Goal: Find specific page/section: Find specific page/section

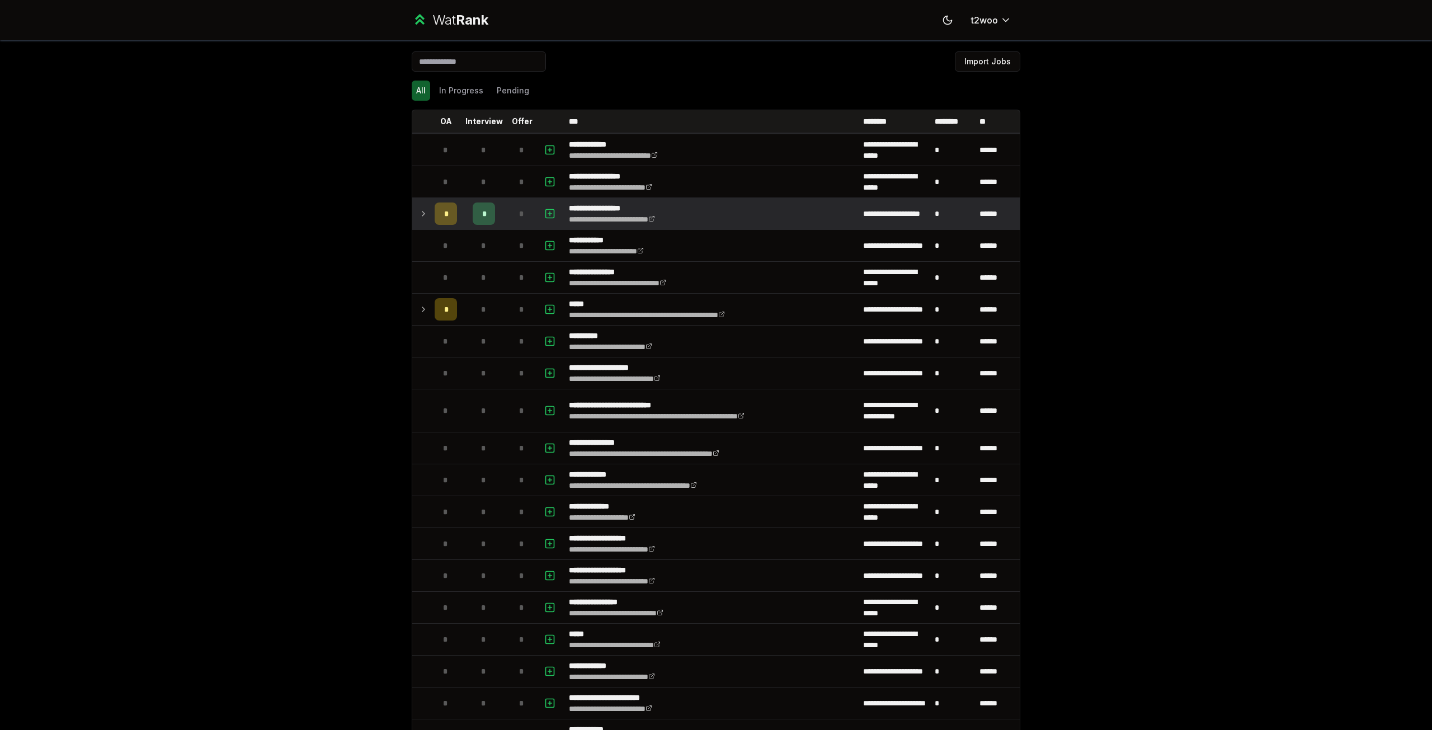
click at [425, 216] on td at bounding box center [421, 213] width 18 height 31
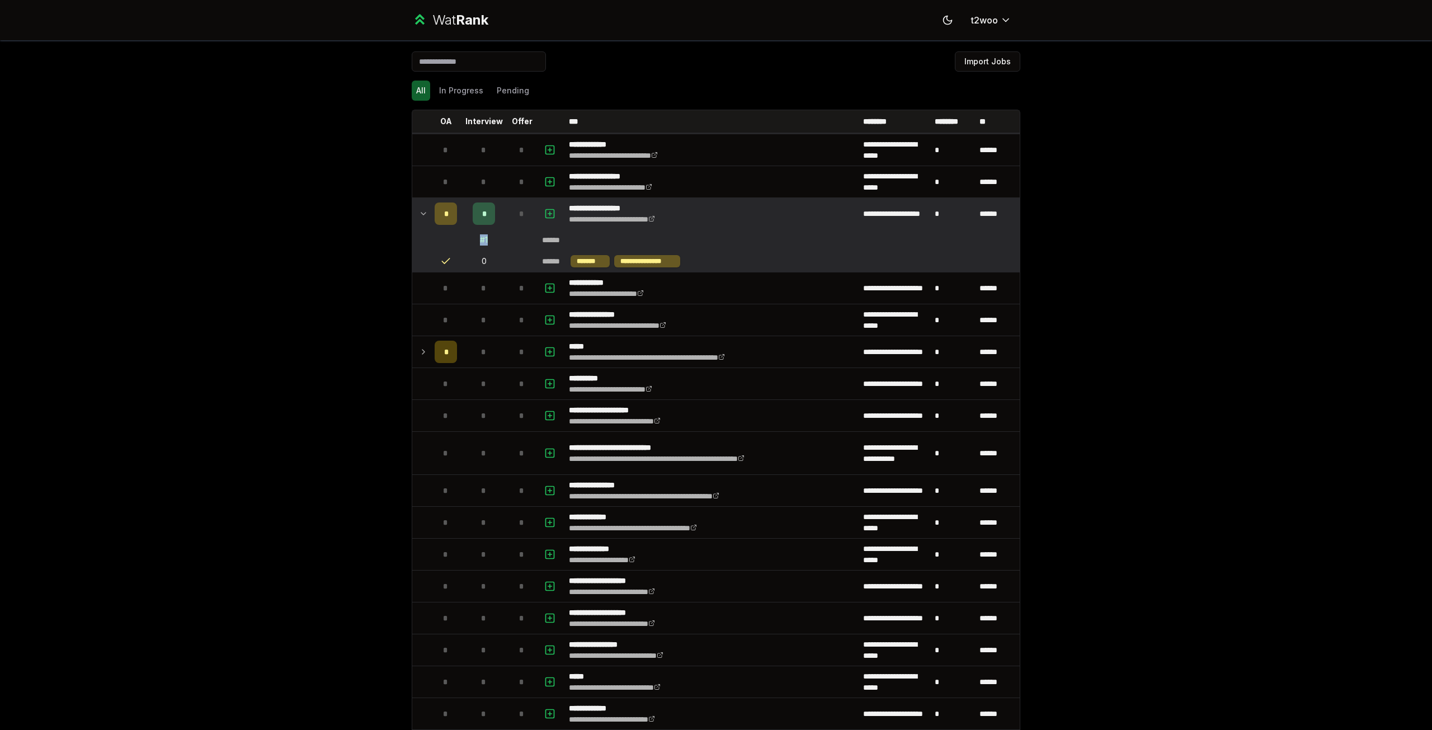
drag, startPoint x: 487, startPoint y: 240, endPoint x: 471, endPoint y: 241, distance: 16.8
click at [471, 241] on td "# 1" at bounding box center [484, 240] width 45 height 20
click at [497, 240] on td "# 1" at bounding box center [484, 240] width 45 height 20
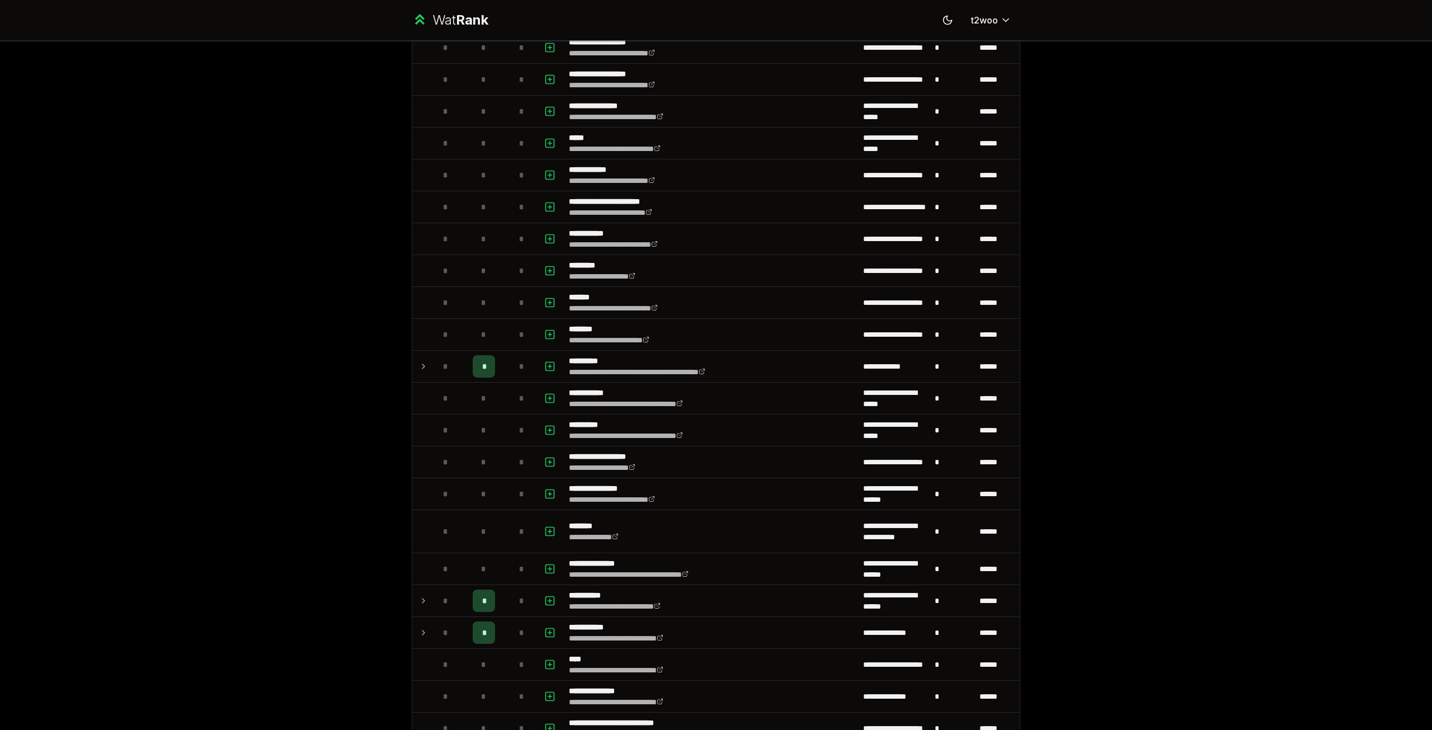
scroll to position [529, 0]
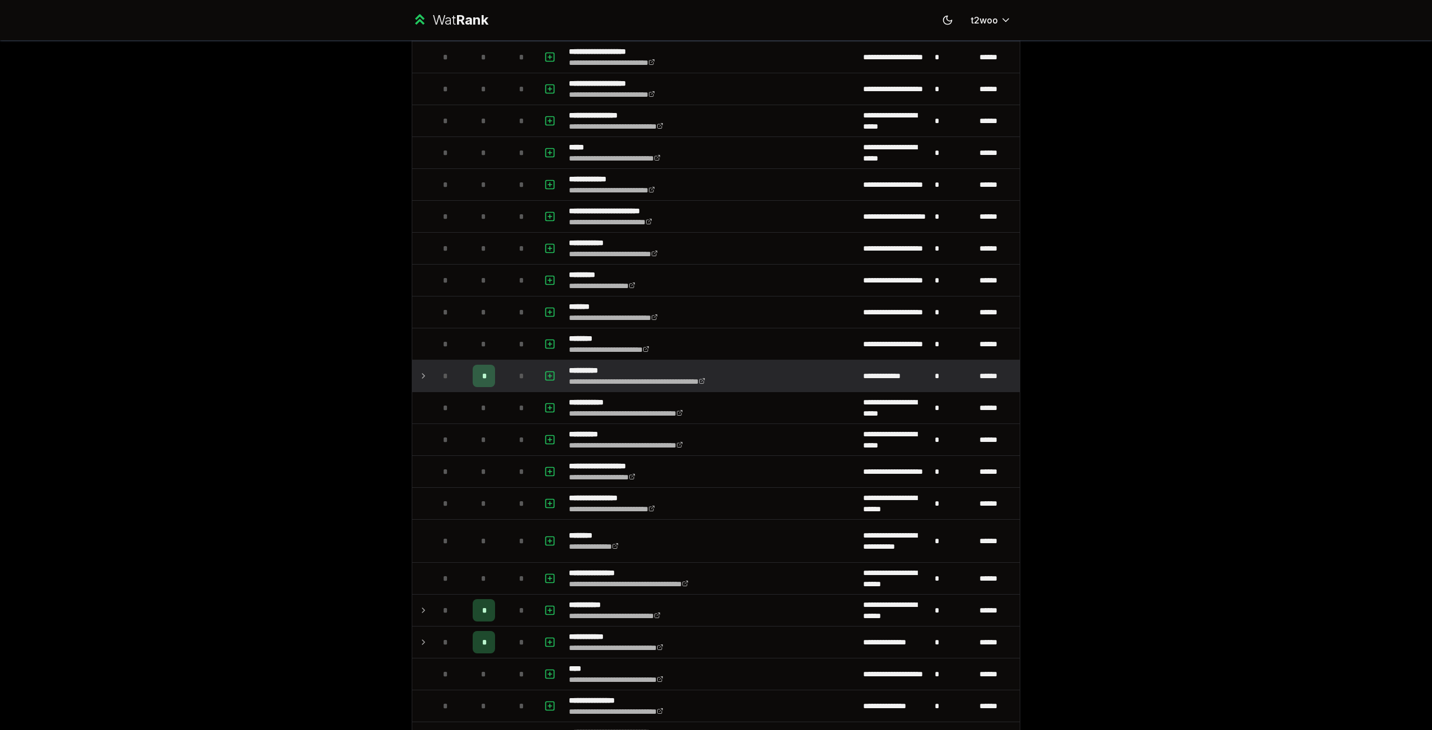
click at [419, 377] on icon at bounding box center [423, 375] width 9 height 13
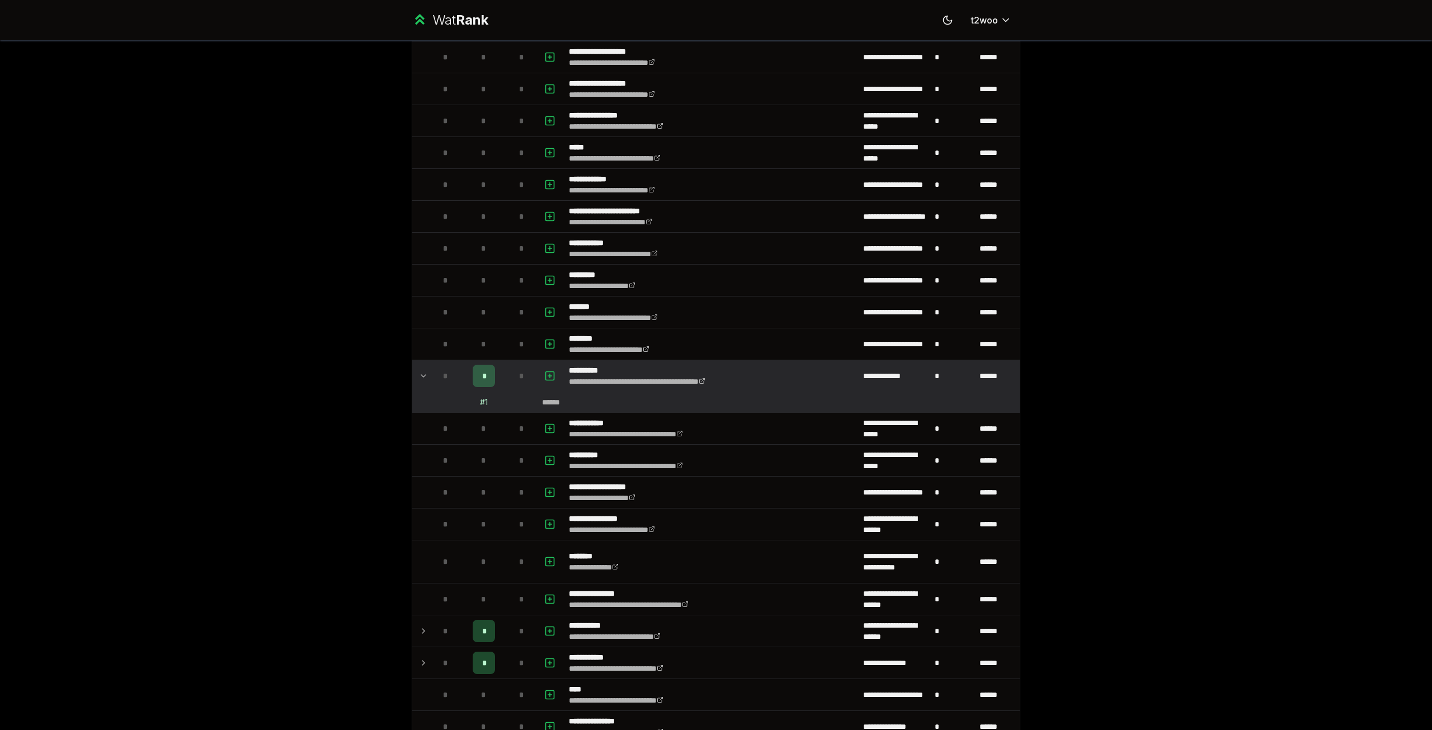
click at [421, 377] on icon at bounding box center [423, 376] width 4 height 2
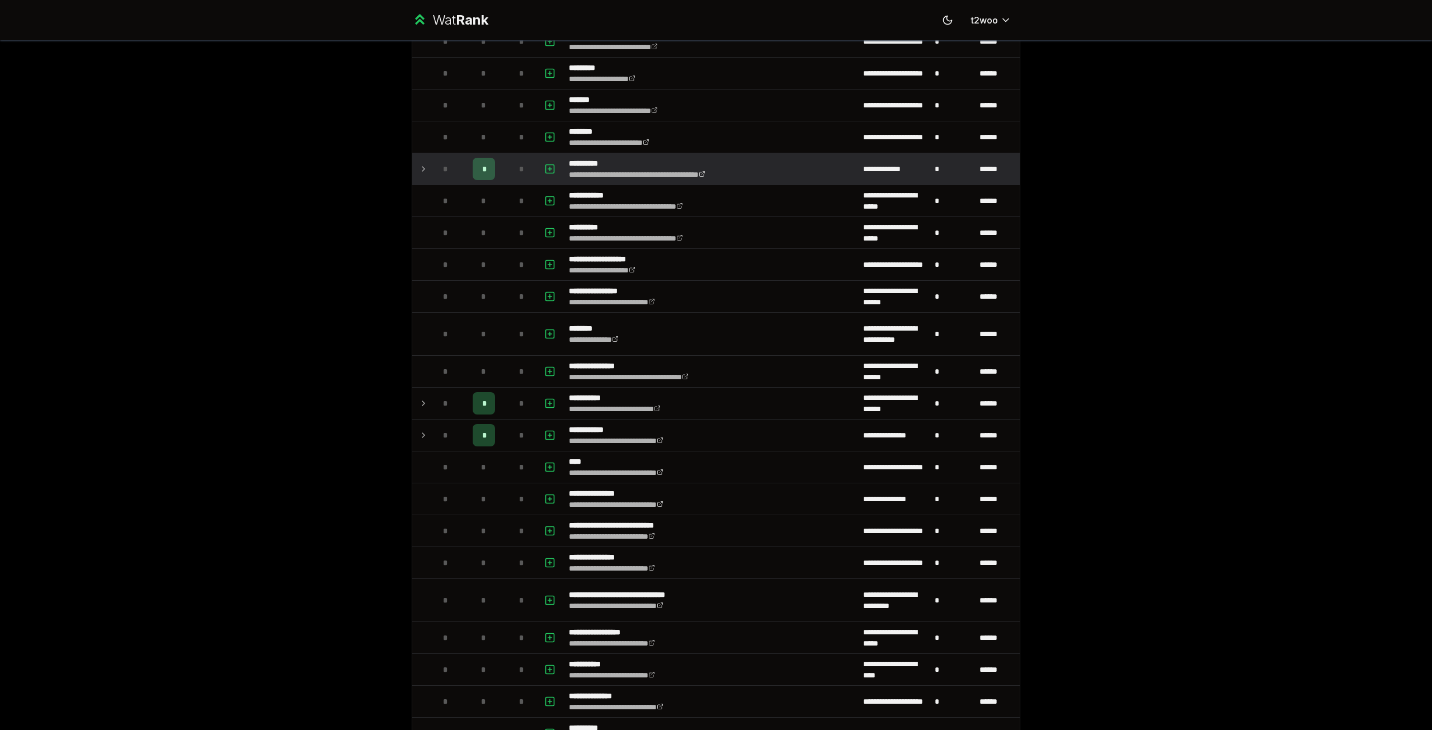
scroll to position [759, 0]
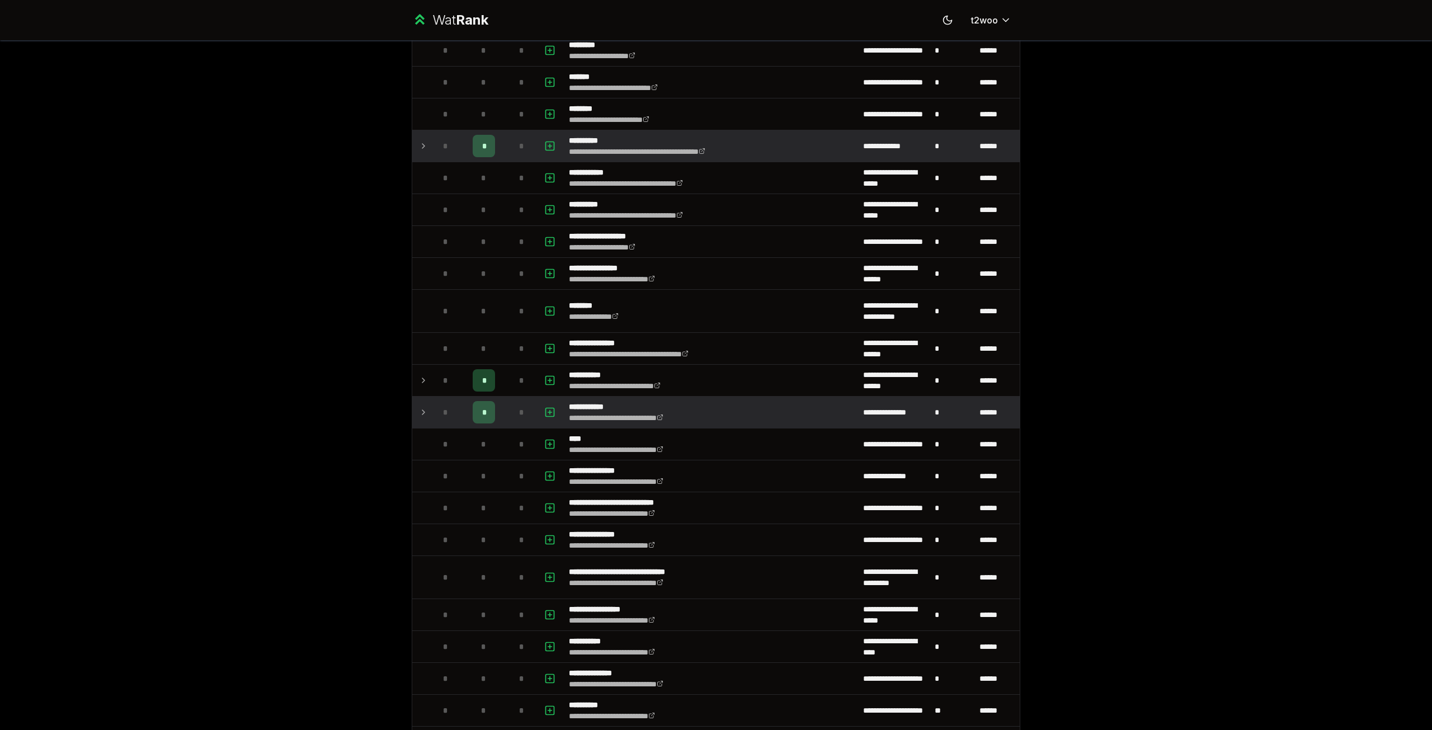
click at [430, 415] on td "*" at bounding box center [445, 412] width 31 height 31
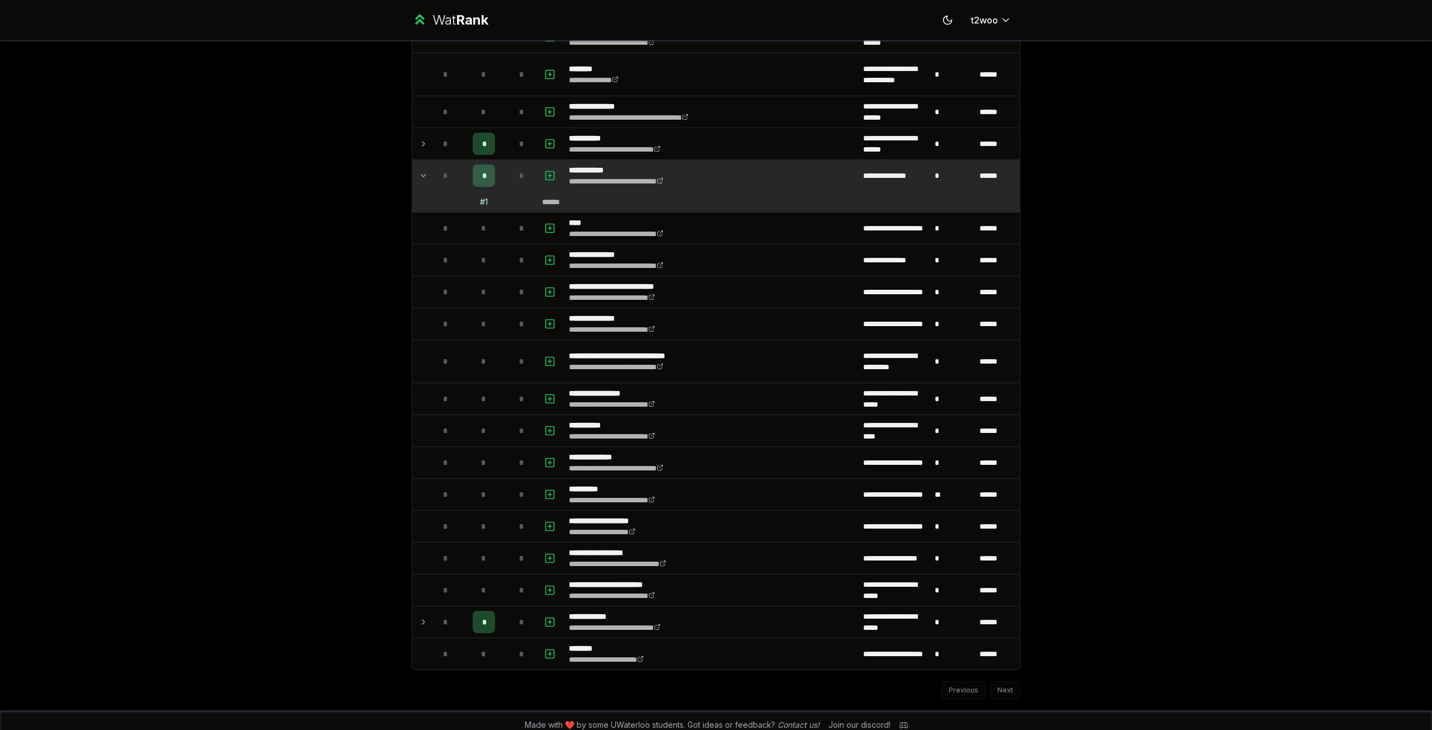
scroll to position [1003, 0]
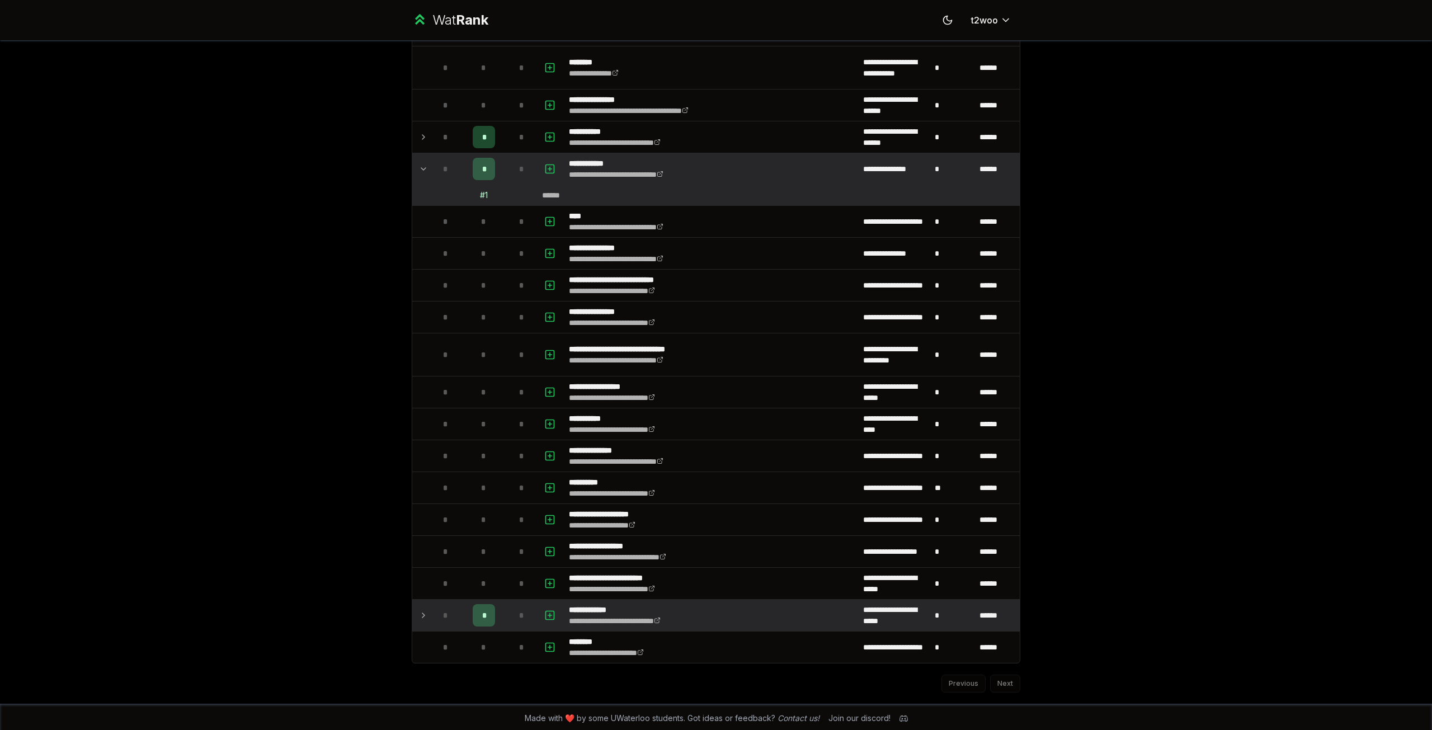
drag, startPoint x: 415, startPoint y: 618, endPoint x: 420, endPoint y: 624, distance: 8.0
click at [419, 618] on icon at bounding box center [423, 615] width 9 height 13
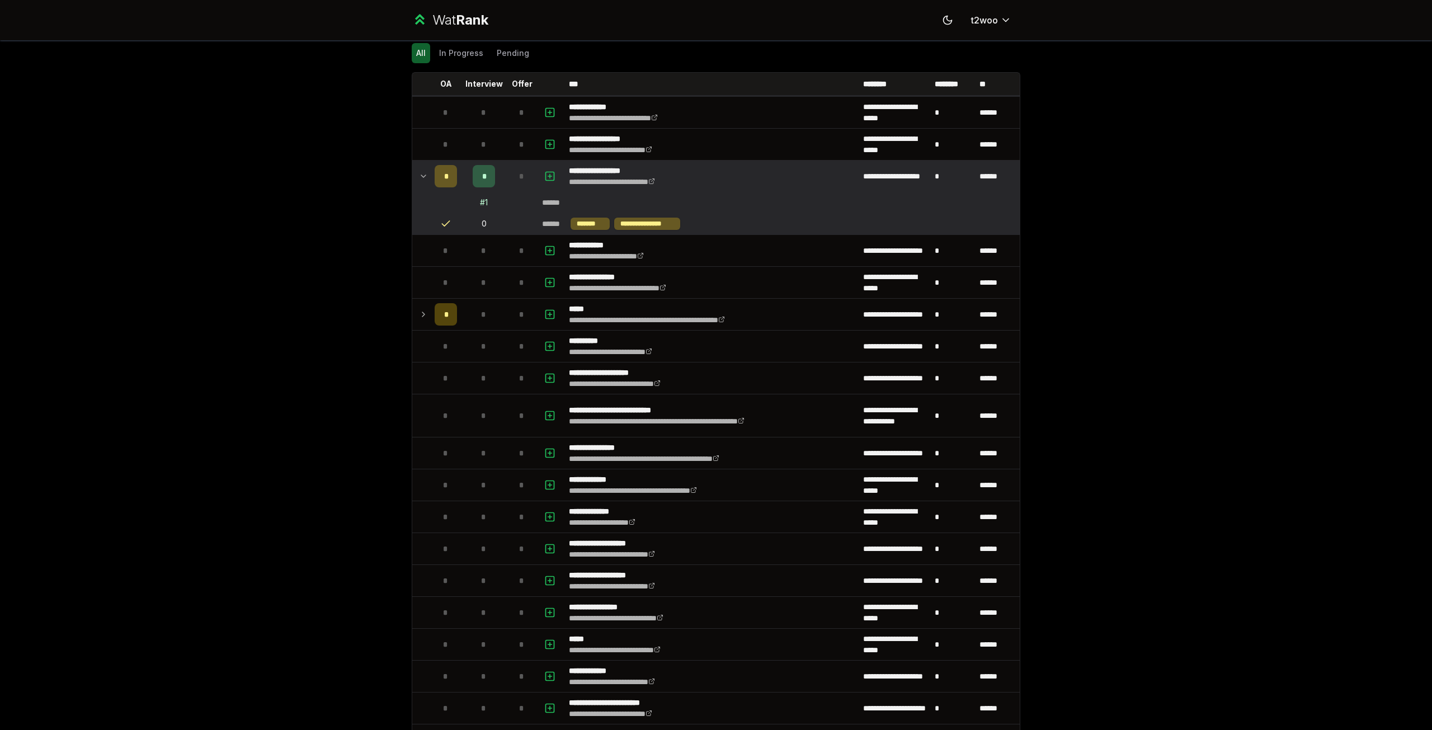
scroll to position [0, 0]
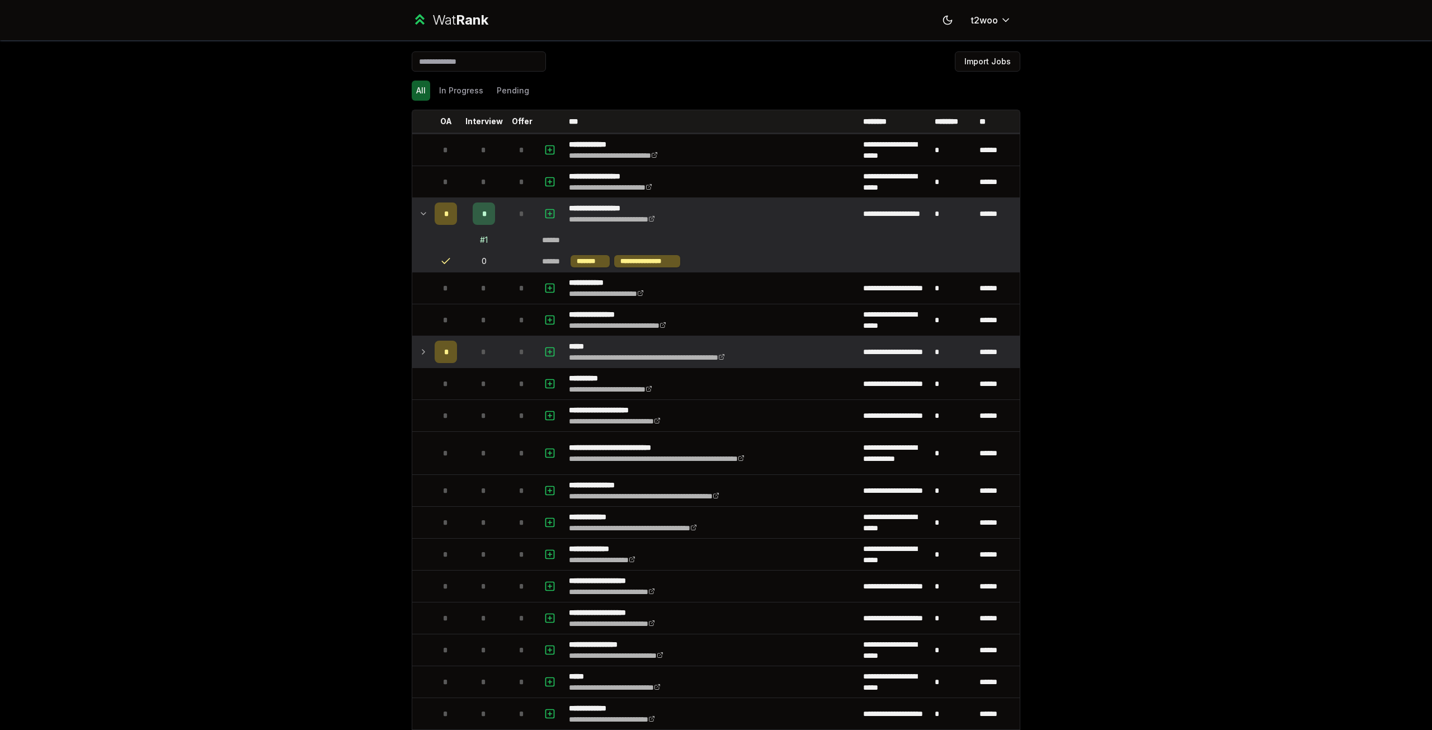
click at [412, 353] on td at bounding box center [421, 351] width 18 height 31
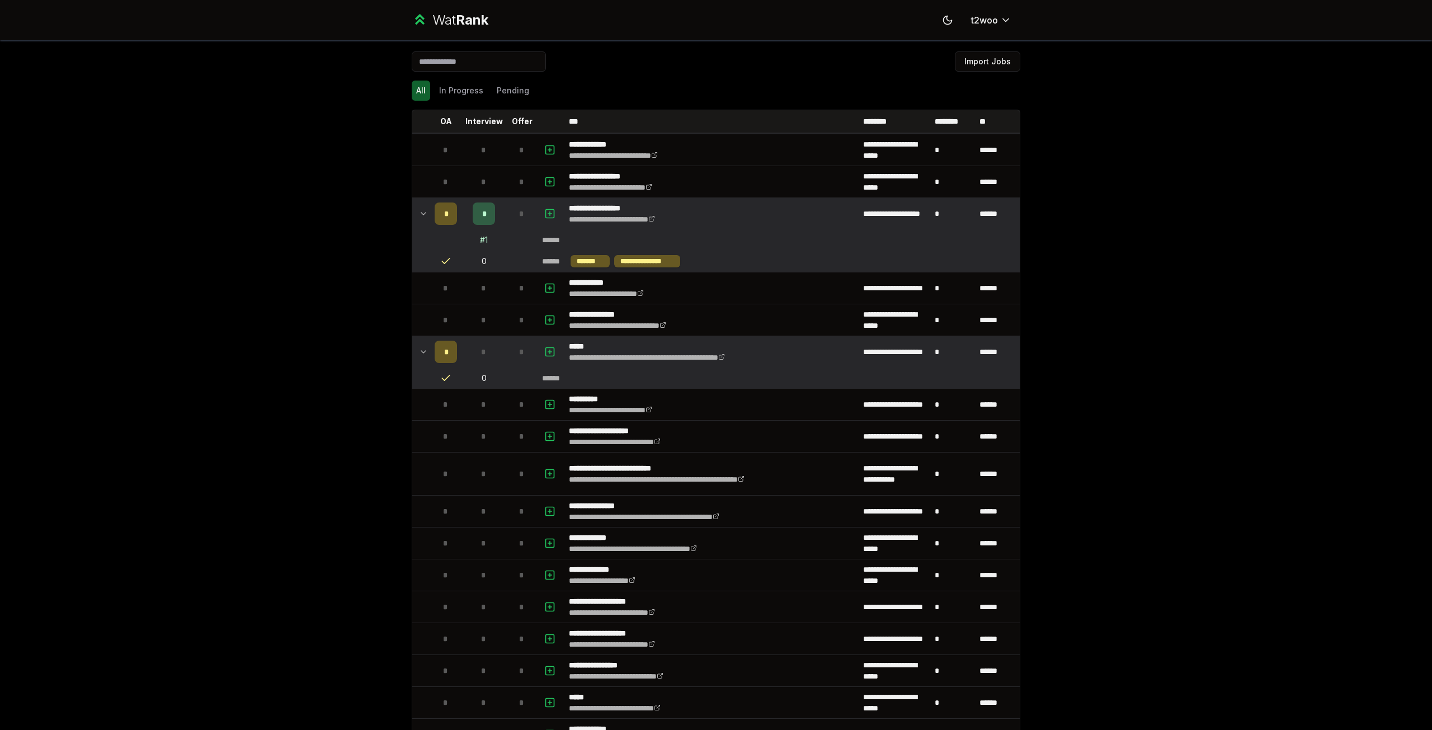
click at [434, 379] on td at bounding box center [445, 378] width 31 height 20
click at [441, 377] on icon at bounding box center [445, 378] width 11 height 11
